Goal: Information Seeking & Learning: Learn about a topic

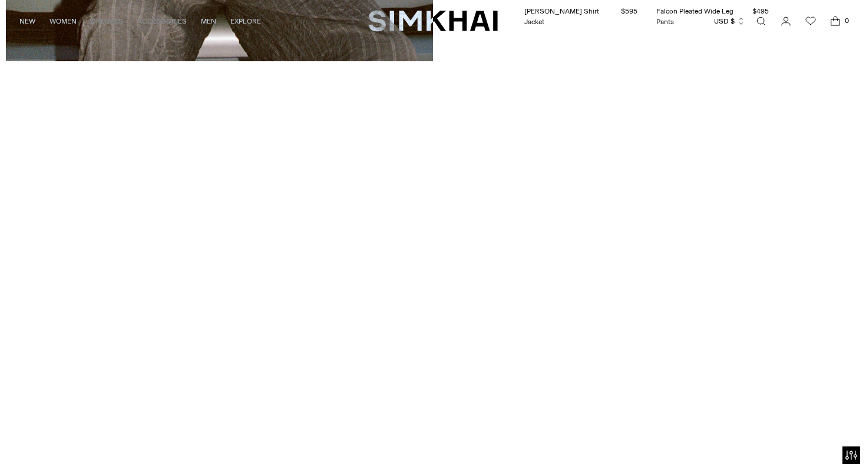
scroll to position [3144, 0]
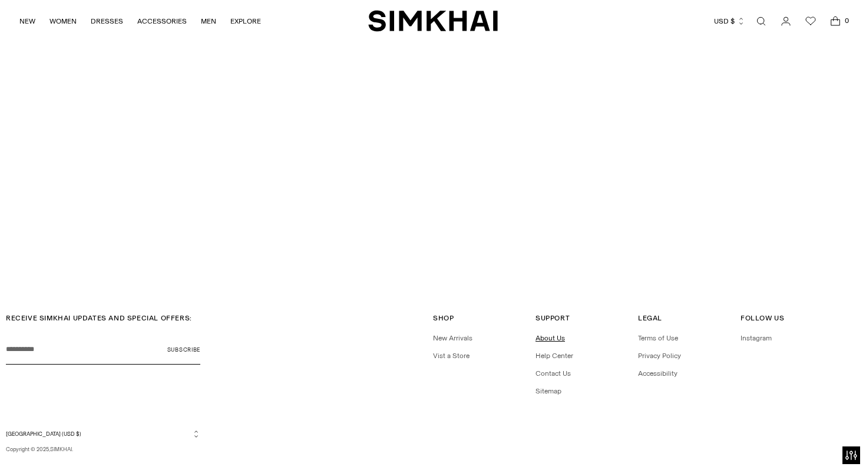
click at [560, 334] on link "About Us" at bounding box center [550, 338] width 29 height 8
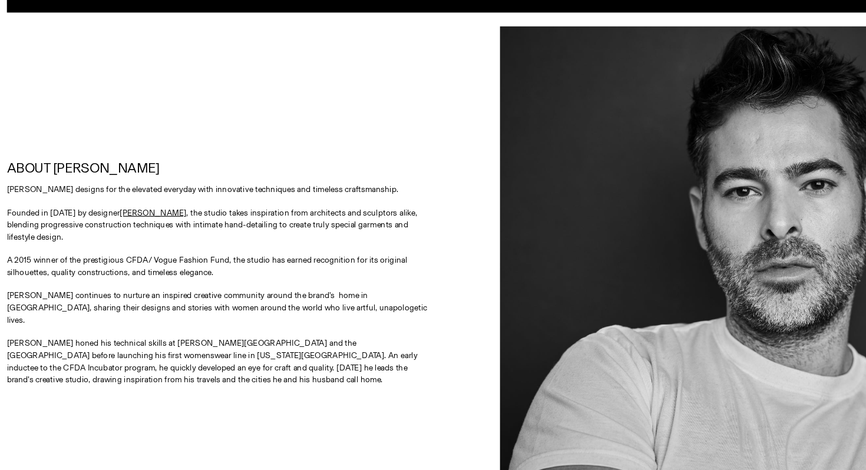
scroll to position [477, 0]
